Goal: Task Accomplishment & Management: Use online tool/utility

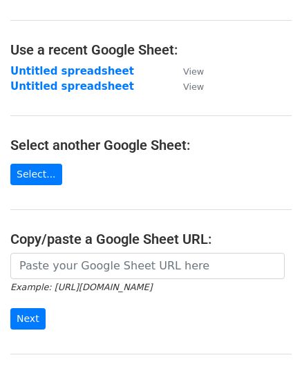
scroll to position [191, 0]
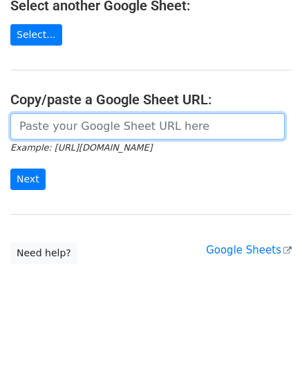
click at [97, 117] on input "url" at bounding box center [147, 126] width 274 height 26
paste input "[URL][DOMAIN_NAME]"
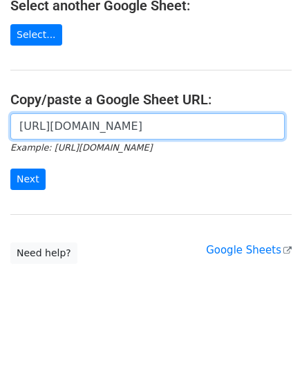
scroll to position [0, 344]
type input "[URL][DOMAIN_NAME]"
click at [10, 169] on input "Next" at bounding box center [27, 179] width 35 height 21
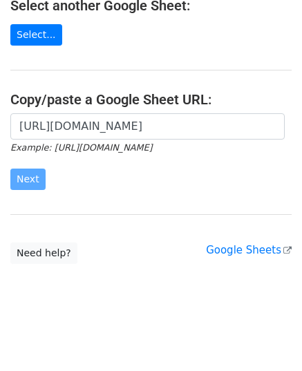
scroll to position [0, 0]
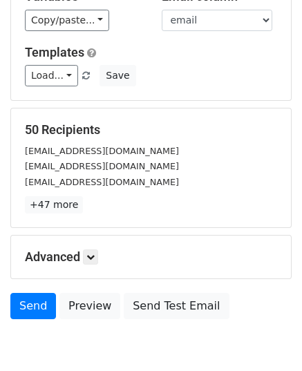
scroll to position [163, 0]
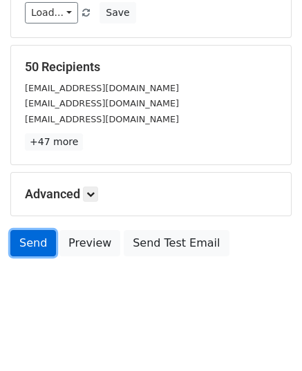
click at [23, 247] on link "Send" at bounding box center [33, 243] width 46 height 26
click at [23, 240] on link "Send" at bounding box center [33, 243] width 46 height 26
